Goal: Task Accomplishment & Management: Use online tool/utility

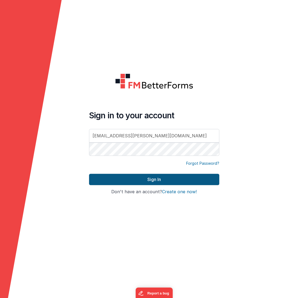
type input "[EMAIL_ADDRESS][PERSON_NAME][DOMAIN_NAME]"
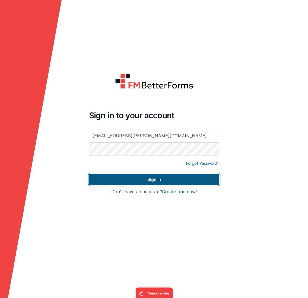
click at [154, 176] on button "Sign In" at bounding box center [154, 179] width 130 height 11
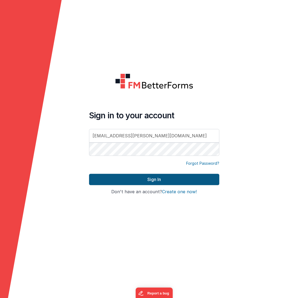
type input "[EMAIL_ADDRESS][PERSON_NAME][DOMAIN_NAME]"
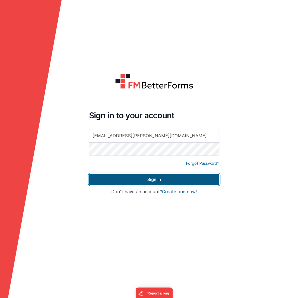
click at [154, 181] on button "Sign In" at bounding box center [154, 179] width 130 height 11
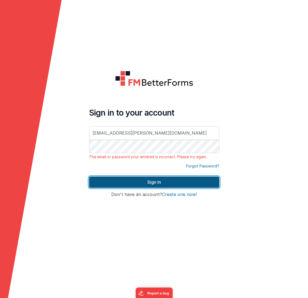
click at [143, 184] on button "Sign In" at bounding box center [154, 181] width 130 height 11
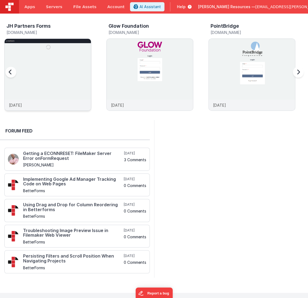
click at [40, 71] on img at bounding box center [48, 82] width 86 height 86
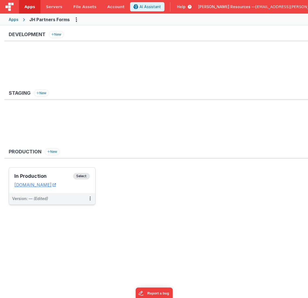
click at [66, 190] on div "In Production Select URLs [DOMAIN_NAME]" at bounding box center [52, 179] width 86 height 25
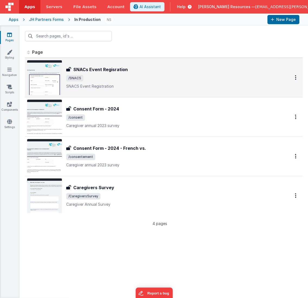
click at [157, 77] on span "/SNACS" at bounding box center [171, 78] width 211 height 7
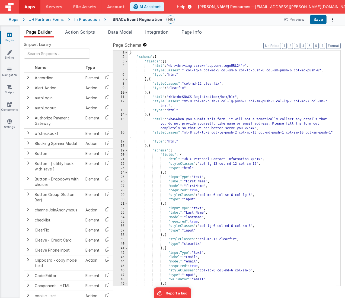
click at [195, 97] on div "[{ "schema" : { "fields" : [{ "html" : "<br><br><img :src= \" app.env.logoURL2 …" at bounding box center [232, 172] width 208 height 244
click at [216, 144] on div "[{ "schema" : { "fields" : [{ "html" : "<br><br><img :src= \" app.env.logoURL2 …" at bounding box center [232, 172] width 208 height 244
drag, startPoint x: 213, startPoint y: 159, endPoint x: 194, endPoint y: 159, distance: 19.2
click at [194, 159] on div "[{ "schema" : { "fields" : [{ "html" : "<br><br><img :src= \" app.env.logoURL2 …" at bounding box center [232, 172] width 208 height 244
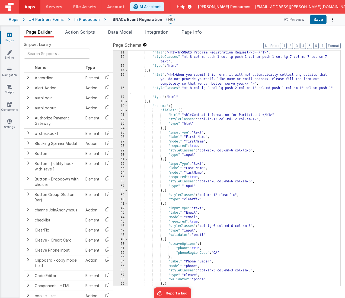
scroll to position [44, 0]
click at [264, 115] on div "} , { "html" : "<h1><b>SNACS Program Registration Request</b></h1>" , "styleCla…" at bounding box center [232, 168] width 208 height 244
click at [188, 137] on div "} , { "html" : "<h1><b>SNACS Program Registration Request</b></h1>" , "styleCla…" at bounding box center [232, 168] width 208 height 244
click at [188, 168] on div "} , { "html" : "<h1><b>SNACS Program Registration Request</b></h1>" , "styleCla…" at bounding box center [232, 168] width 208 height 244
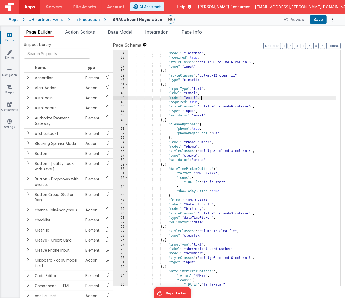
scroll to position [169, 0]
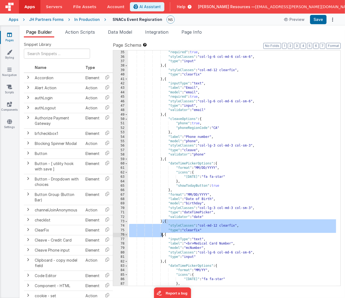
drag, startPoint x: 163, startPoint y: 220, endPoint x: 162, endPoint y: 236, distance: 15.5
click at [162, 236] on div ""required" : true , "styleClasses" : "col-lg-6 col-md-6 col-sm-6" , "type" : "i…" at bounding box center [232, 172] width 208 height 244
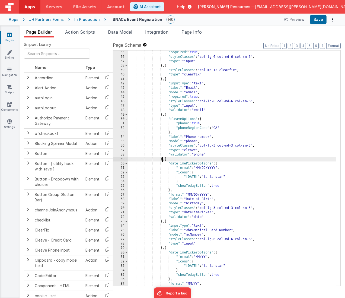
click at [163, 159] on div ""required" : true , "styleClasses" : "col-lg-6 col-md-6 col-sm-6" , "type" : "i…" at bounding box center [232, 172] width 208 height 244
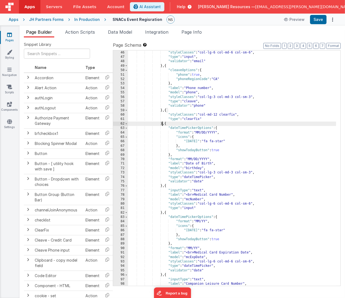
scroll to position [218, 0]
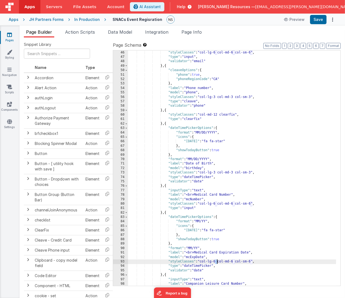
click at [217, 262] on div ""styleClasses" : "col-lg-6 col-md-6 col-sm-6" , "type" : "input" , "validator" …" at bounding box center [232, 172] width 208 height 244
click at [235, 262] on div ""styleClasses" : "col-lg-6 col-md-6 col-sm-6" , "type" : "input" , "validator" …" at bounding box center [232, 172] width 208 height 244
click at [252, 262] on div ""styleClasses" : "col-lg-6 col-md-6 col-sm-6" , "type" : "input" , "validator" …" at bounding box center [232, 172] width 208 height 244
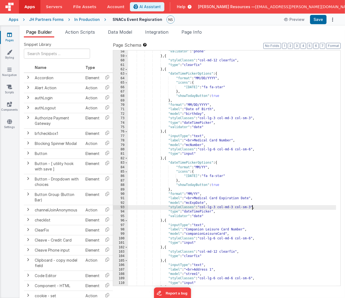
scroll to position [261, 0]
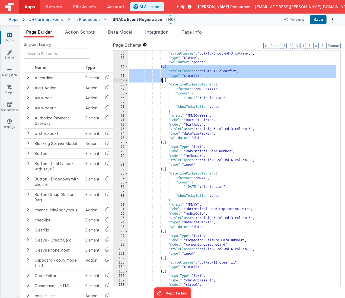
drag, startPoint x: 162, startPoint y: 66, endPoint x: 162, endPoint y: 82, distance: 15.7
click at [162, 82] on div ""model" : "phone" , "styleClasses" : "col-lg-3 col-md-3 col-sm-3" , "type" : "c…" at bounding box center [232, 169] width 208 height 244
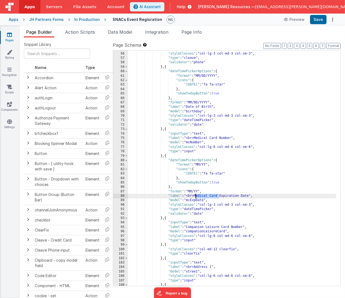
drag, startPoint x: 220, startPoint y: 196, endPoint x: 195, endPoint y: 196, distance: 24.1
click at [195, 196] on div ""model" : "phone" , "styleClasses" : "col-lg-3 col-md-3 col-sm-3" , "type" : "c…" at bounding box center [232, 169] width 208 height 244
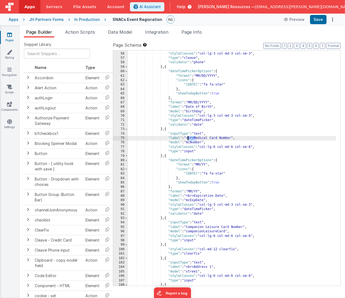
drag, startPoint x: 195, startPoint y: 138, endPoint x: 188, endPoint y: 138, distance: 7.6
click at [188, 138] on div ""model" : "phone" , "styleClasses" : "col-lg-3 col-md-3 col-sm-3" , "type" : "c…" at bounding box center [232, 169] width 208 height 244
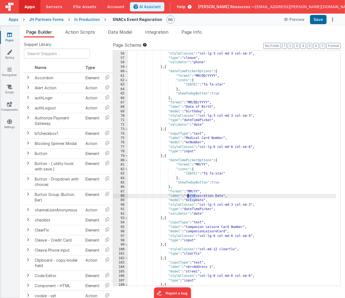
drag, startPoint x: 195, startPoint y: 197, endPoint x: 189, endPoint y: 196, distance: 6.8
click at [188, 197] on div ""model" : "phone" , "styleClasses" : "col-lg-3 col-md-3 col-sm-3" , "type" : "c…" at bounding box center [232, 169] width 208 height 244
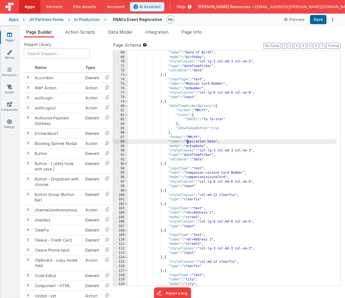
scroll to position [321, 0]
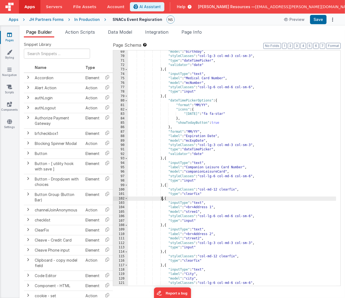
click at [162, 199] on div ""model" : "birthday" , "styleClasses" : "col-lg-3 col-md-3 col-sm-3" , "type" :…" at bounding box center [232, 172] width 208 height 244
click at [46, 51] on input "text" at bounding box center [57, 54] width 66 height 10
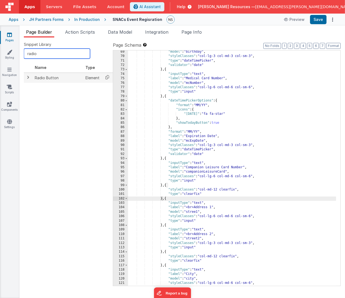
type input "radio"
click at [105, 78] on icon at bounding box center [107, 77] width 11 height 8
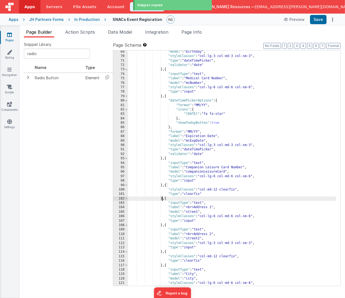
click at [163, 198] on div ""model" : "birthday" , "styleClasses" : "col-lg-3 col-md-3 col-sm-3" , "type" :…" at bounding box center [232, 172] width 208 height 244
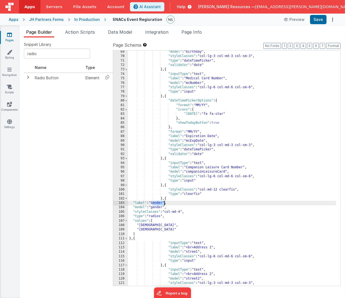
drag, startPoint x: 152, startPoint y: 203, endPoint x: 165, endPoint y: 204, distance: 12.5
click at [165, 204] on div ""model" : "birthday" , "styleClasses" : "col-lg-3 col-md-3 col-sm-3" , "type" :…" at bounding box center [232, 172] width 208 height 244
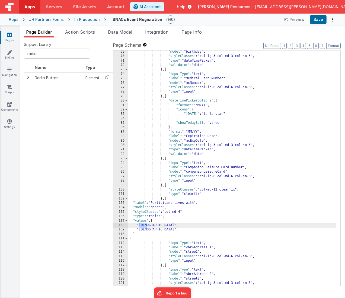
drag, startPoint x: 139, startPoint y: 225, endPoint x: 146, endPoint y: 225, distance: 7.6
click at [146, 225] on div ""model" : "birthday" , "styleClasses" : "col-lg-3 col-md-3 col-sm-3" , "type" :…" at bounding box center [232, 172] width 208 height 244
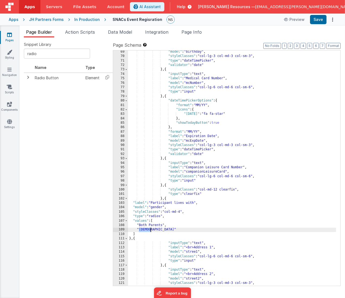
drag, startPoint x: 139, startPoint y: 230, endPoint x: 151, endPoint y: 230, distance: 12.2
click at [151, 230] on div ""model" : "birthday" , "styleClasses" : "col-lg-3 col-md-3 col-sm-3" , "type" :…" at bounding box center [232, 172] width 208 height 244
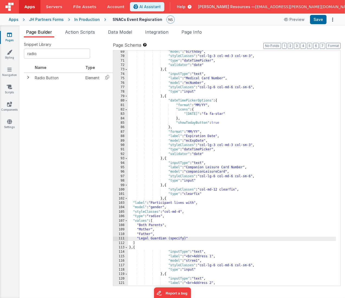
click at [158, 208] on div ""model" : "birthday" , "styleClasses" : "col-lg-3 col-md-3 col-sm-3" , "type" :…" at bounding box center [232, 172] width 208 height 244
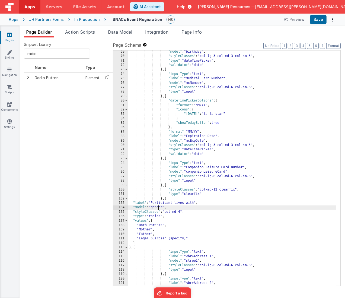
click at [158, 208] on div ""model" : "birthday" , "styleClasses" : "col-lg-3 col-md-3 col-sm-3" , "type" :…" at bounding box center [232, 172] width 208 height 244
click at [129, 31] on span "Data Model" at bounding box center [120, 31] width 24 height 5
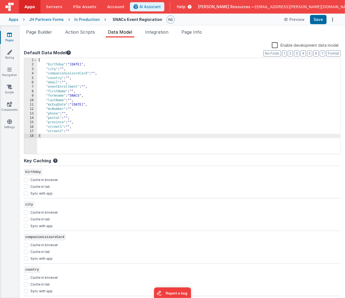
click at [77, 99] on div "{ "birthday" : "[DEMOGRAPHIC_DATA]" , "city" : "" , "companionLeisureCard" : ""…" at bounding box center [188, 110] width 303 height 105
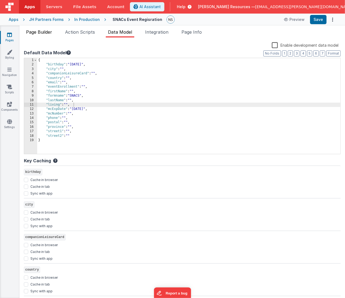
click at [36, 34] on span "Page Builder" at bounding box center [39, 31] width 26 height 5
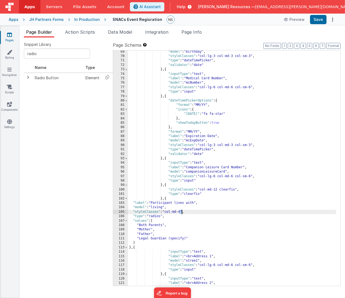
click at [181, 212] on div ""model" : "birthday" , "styleClasses" : "col-lg-3 col-md-3 col-sm-3" , "type" :…" at bounding box center [232, 172] width 208 height 244
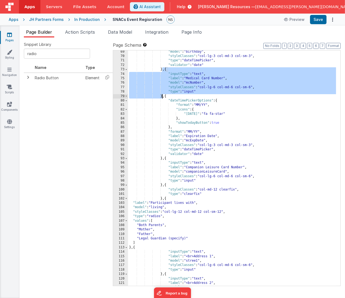
drag, startPoint x: 163, startPoint y: 69, endPoint x: 162, endPoint y: 97, distance: 27.7
click at [162, 97] on div ""model" : "birthday" , "styleClasses" : "col-lg-3 col-md-3 col-sm-3" , "type" :…" at bounding box center [232, 172] width 208 height 244
click at [131, 248] on div ""model" : "birthday" , "styleClasses" : "col-lg-3 col-md-3 col-sm-3" , "type" :…" at bounding box center [232, 172] width 208 height 244
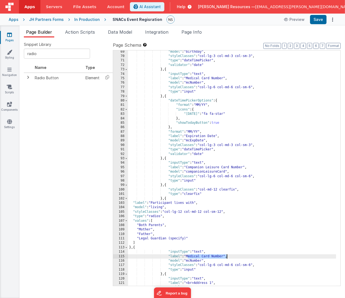
drag, startPoint x: 187, startPoint y: 255, endPoint x: 226, endPoint y: 256, distance: 38.2
click at [226, 256] on div ""model" : "birthday" , "styleClasses" : "col-lg-3 col-md-3 col-sm-3" , "type" :…" at bounding box center [232, 172] width 208 height 244
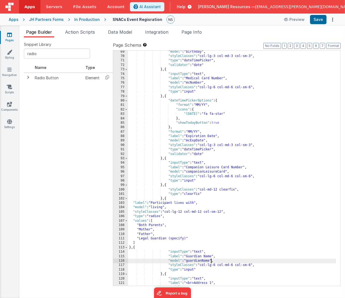
click at [199, 269] on div ""model" : "birthday" , "styleClasses" : "col-lg-3 col-md-3 col-sm-3" , "type" :…" at bounding box center [232, 172] width 208 height 244
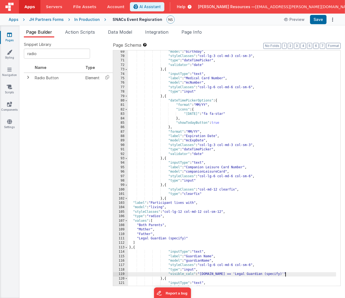
click at [223, 211] on div ""model" : "birthday" , "styleClasses" : "col-lg-3 col-md-3 col-sm-3" , "type" :…" at bounding box center [232, 172] width 208 height 244
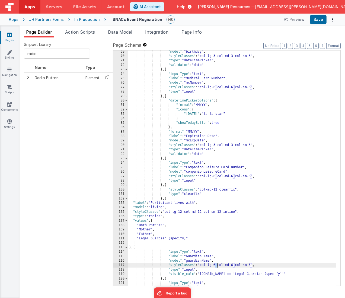
click at [217, 264] on div ""model" : "birthday" , "styleClasses" : "col-lg-3 col-md-3 col-sm-3" , "type" :…" at bounding box center [232, 172] width 208 height 244
click at [237, 266] on div ""model" : "birthday" , "styleClasses" : "col-lg-3 col-md-3 col-sm-3" , "type" :…" at bounding box center [232, 172] width 208 height 244
drag, startPoint x: 255, startPoint y: 265, endPoint x: 260, endPoint y: 266, distance: 5.2
click at [260, 266] on div ""model" : "birthday" , "styleClasses" : "col-lg-3 col-md-3 col-sm-3" , "type" :…" at bounding box center [232, 172] width 208 height 244
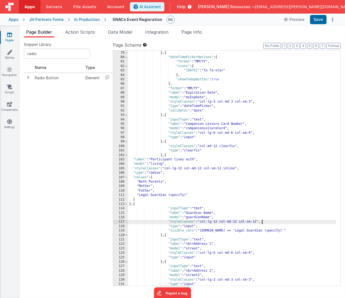
scroll to position [391, 0]
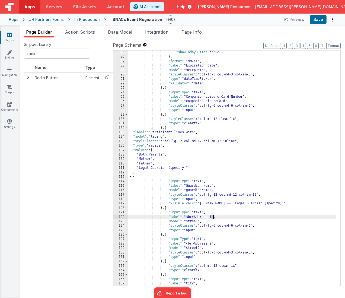
click at [213, 217] on div ""showTodayButton" : true } , "format" : "MM/YY" , "label" : "Expiration Date" ,…" at bounding box center [232, 172] width 208 height 244
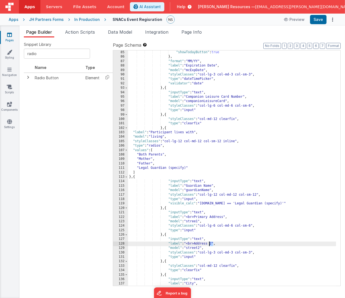
drag, startPoint x: 213, startPoint y: 244, endPoint x: 210, endPoint y: 244, distance: 3.0
click at [210, 243] on div ""showTodayButton" : true } , "format" : "MM/YY" , "label" : "Expiration Date" ,…" at bounding box center [232, 172] width 208 height 244
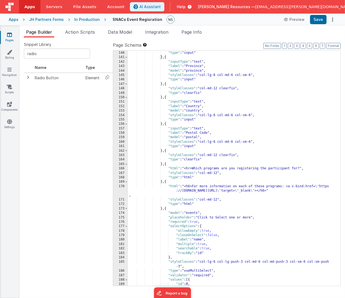
scroll to position [635, 0]
